Goal: Information Seeking & Learning: Learn about a topic

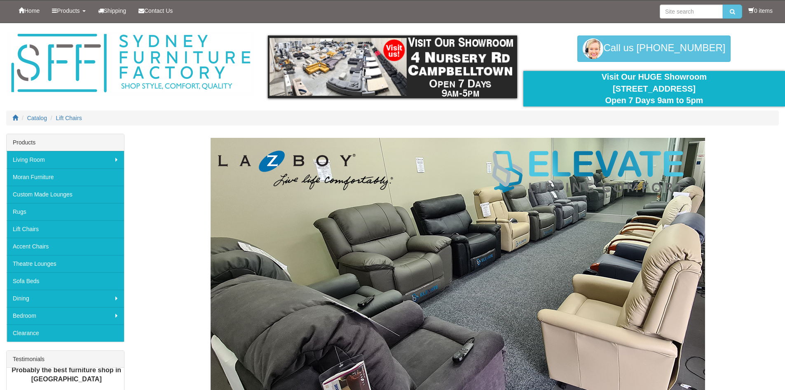
click at [513, 222] on img at bounding box center [458, 290] width 495 height 305
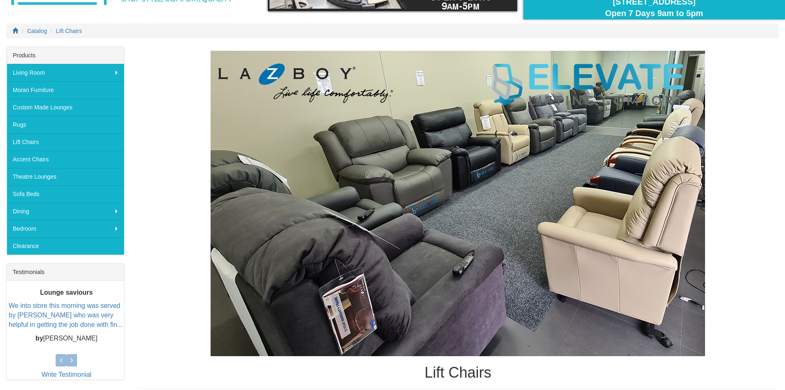
scroll to position [41, 0]
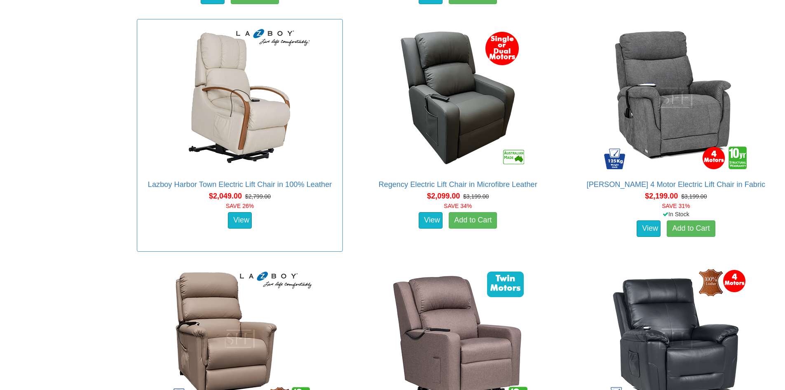
scroll to position [1278, 0]
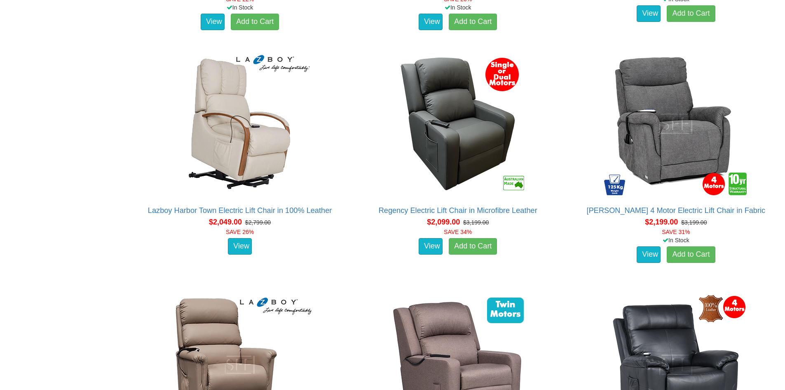
scroll to position [1278, 0]
